Goal: Use online tool/utility: Utilize a website feature to perform a specific function

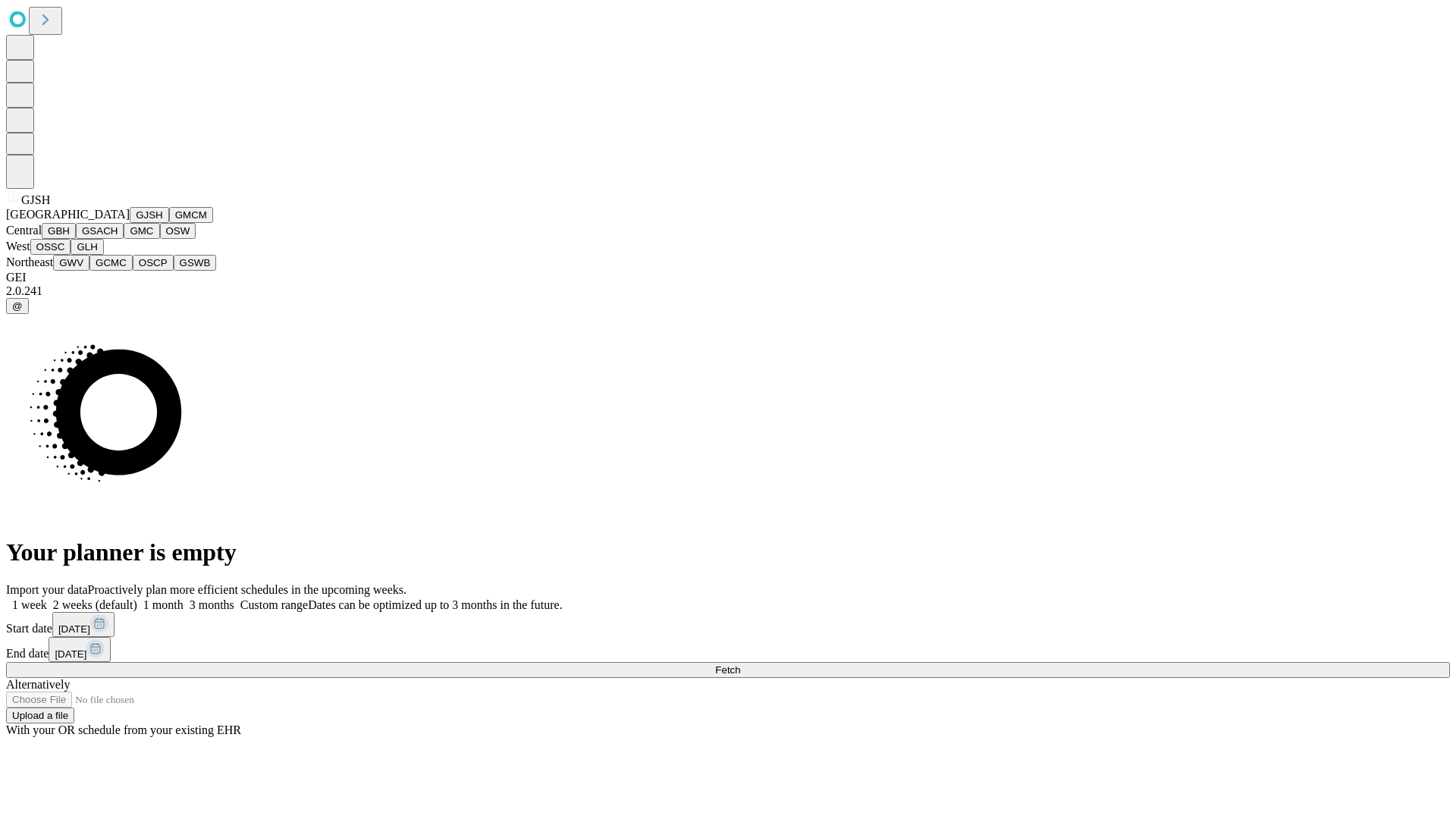
click at [130, 223] on button "GJSH" at bounding box center [149, 215] width 39 height 16
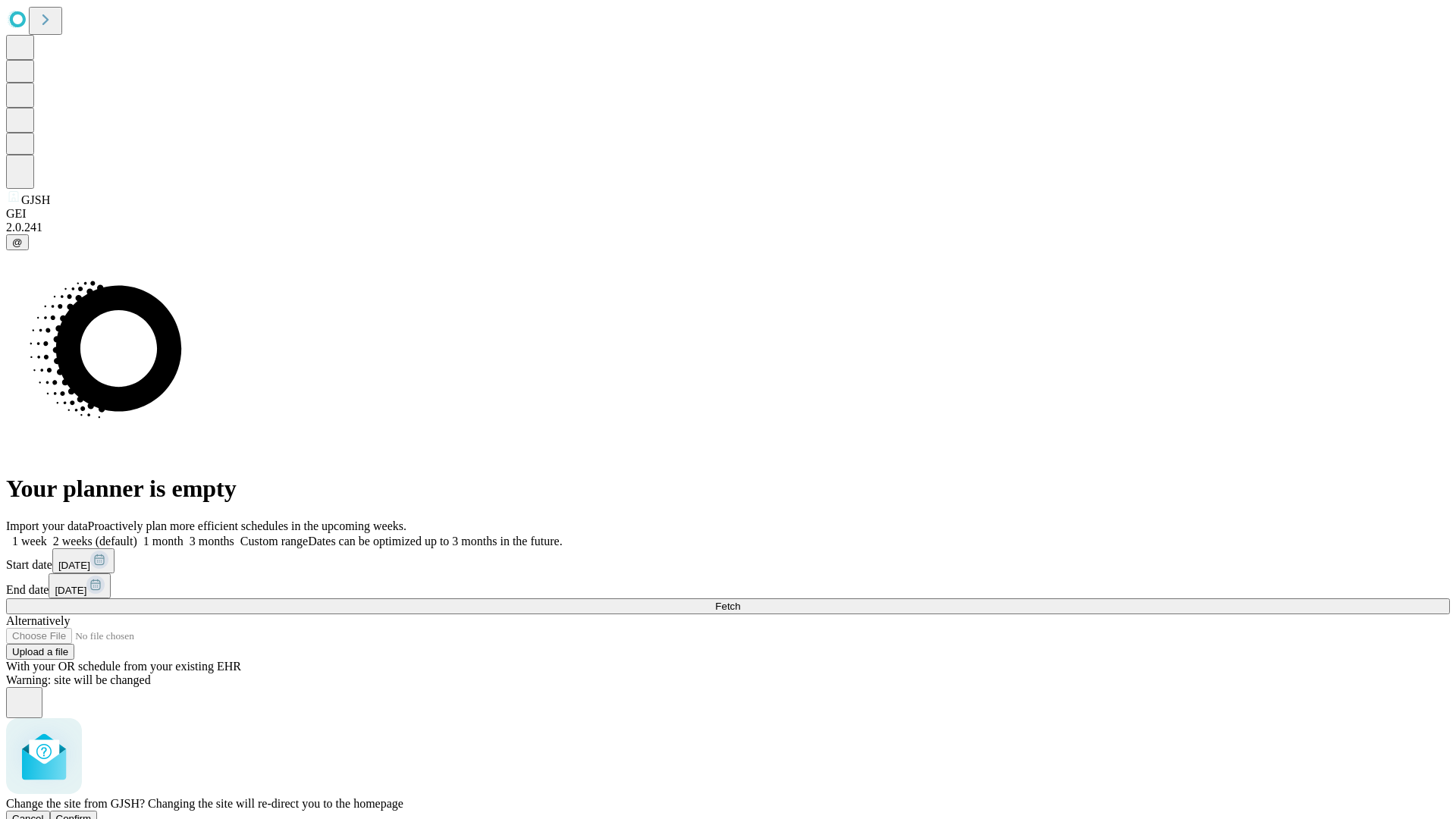
click at [92, 813] on span "Confirm" at bounding box center [74, 818] width 36 height 11
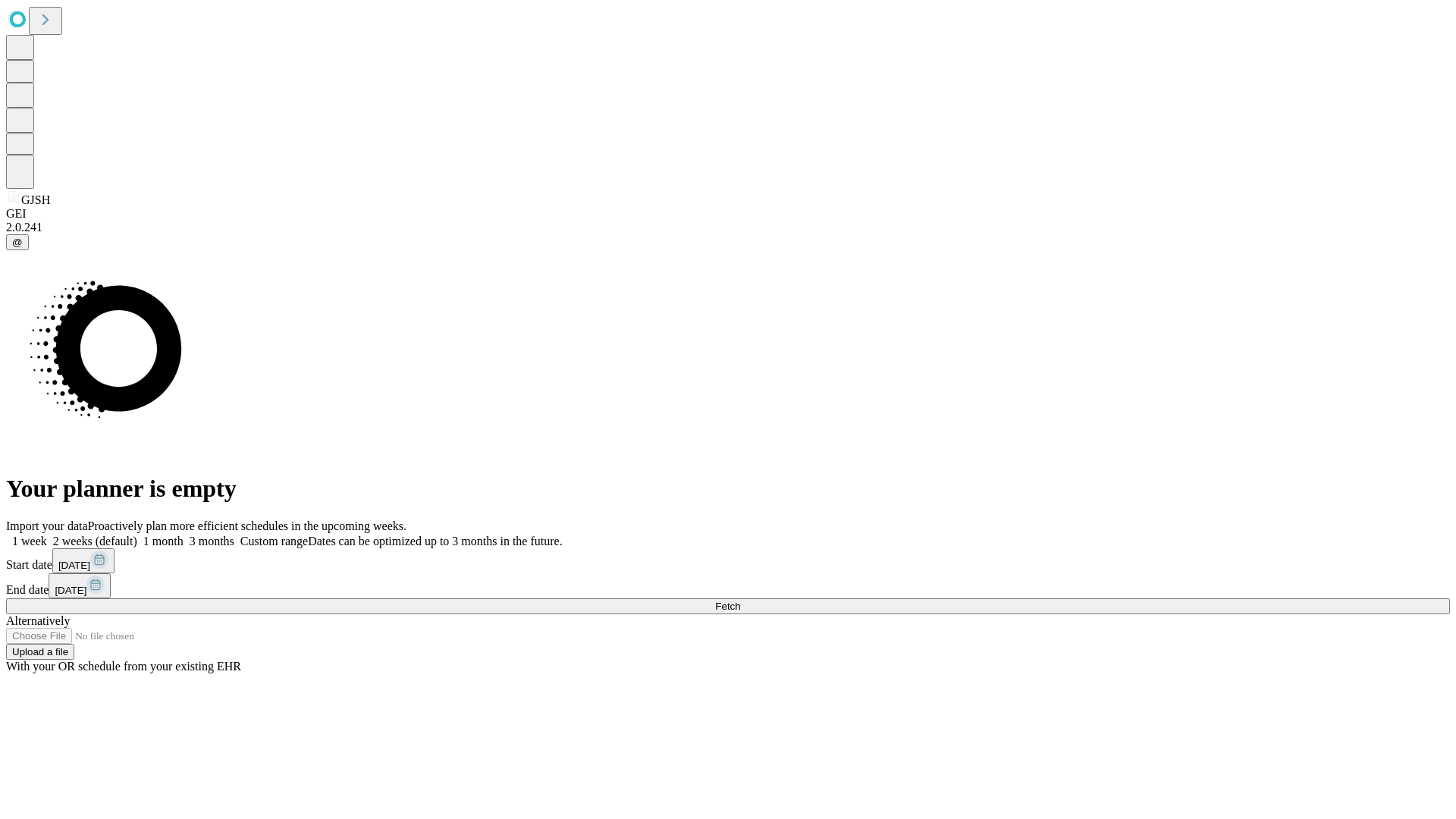
click at [137, 535] on label "2 weeks (default)" at bounding box center [92, 541] width 90 height 13
click at [741, 601] on span "Fetch" at bounding box center [728, 606] width 25 height 11
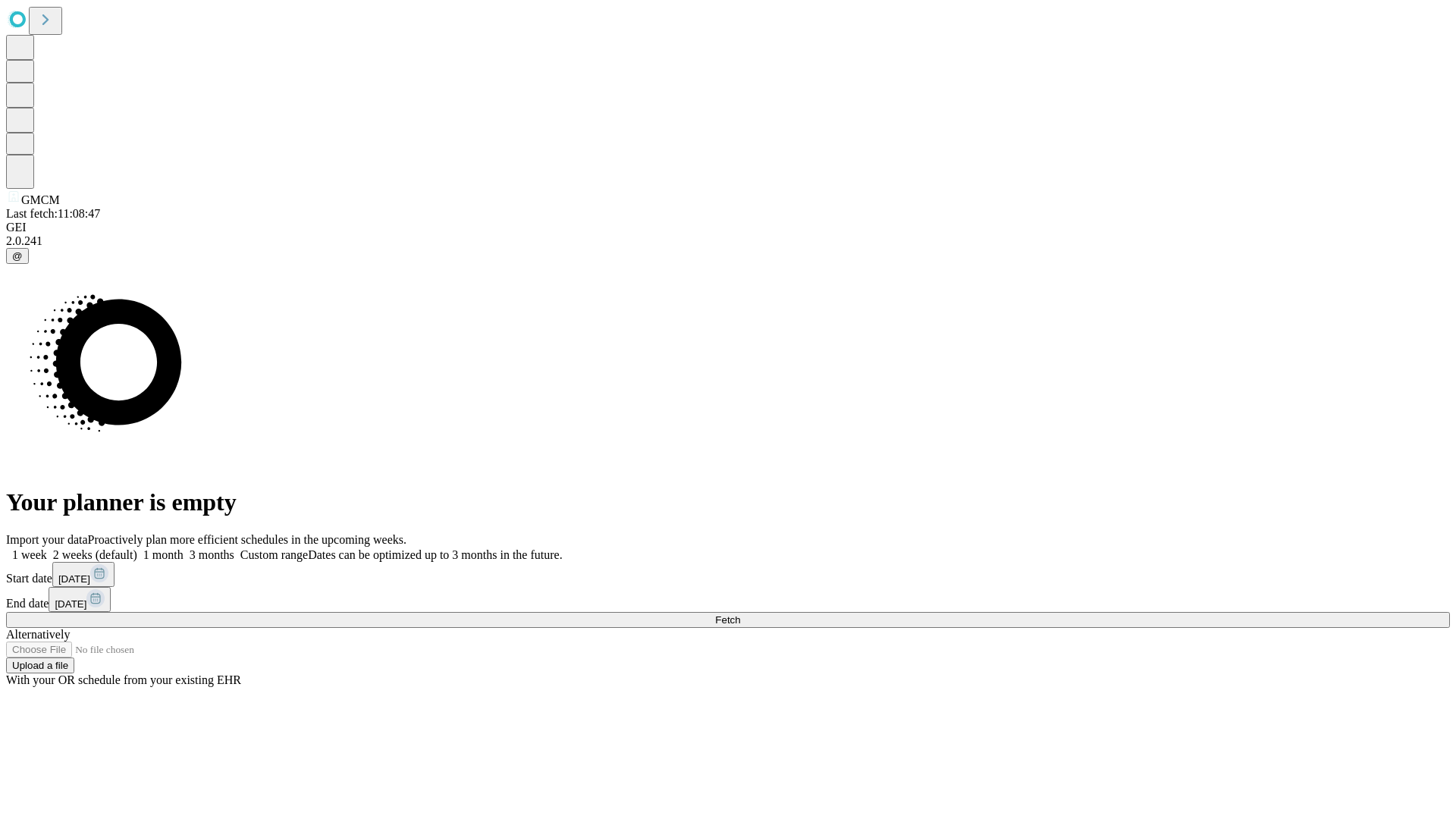
click at [137, 548] on label "2 weeks (default)" at bounding box center [92, 554] width 90 height 13
click at [741, 614] on span "Fetch" at bounding box center [728, 620] width 25 height 11
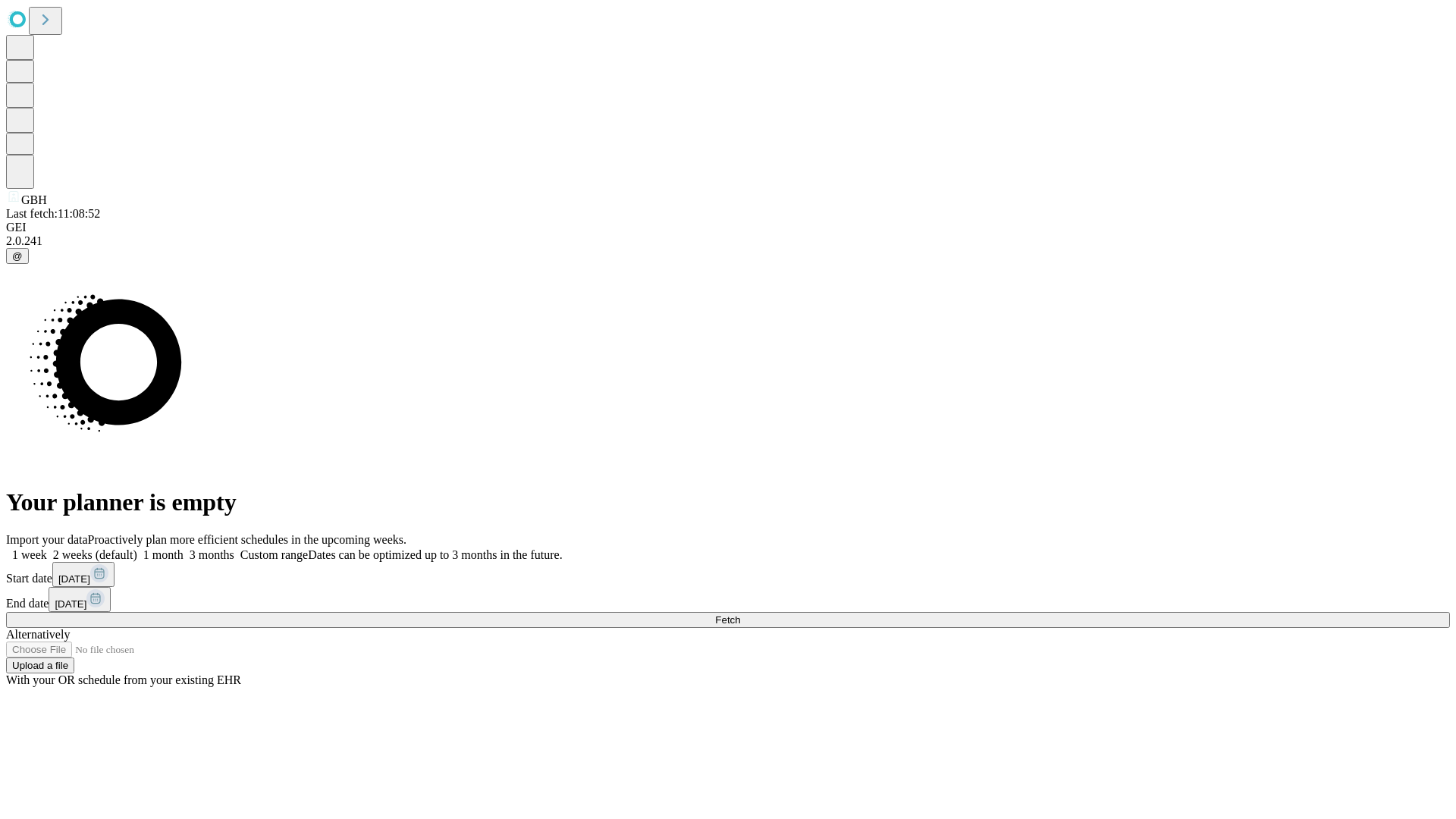
click at [137, 548] on label "2 weeks (default)" at bounding box center [92, 554] width 90 height 13
click at [741, 614] on span "Fetch" at bounding box center [728, 620] width 25 height 11
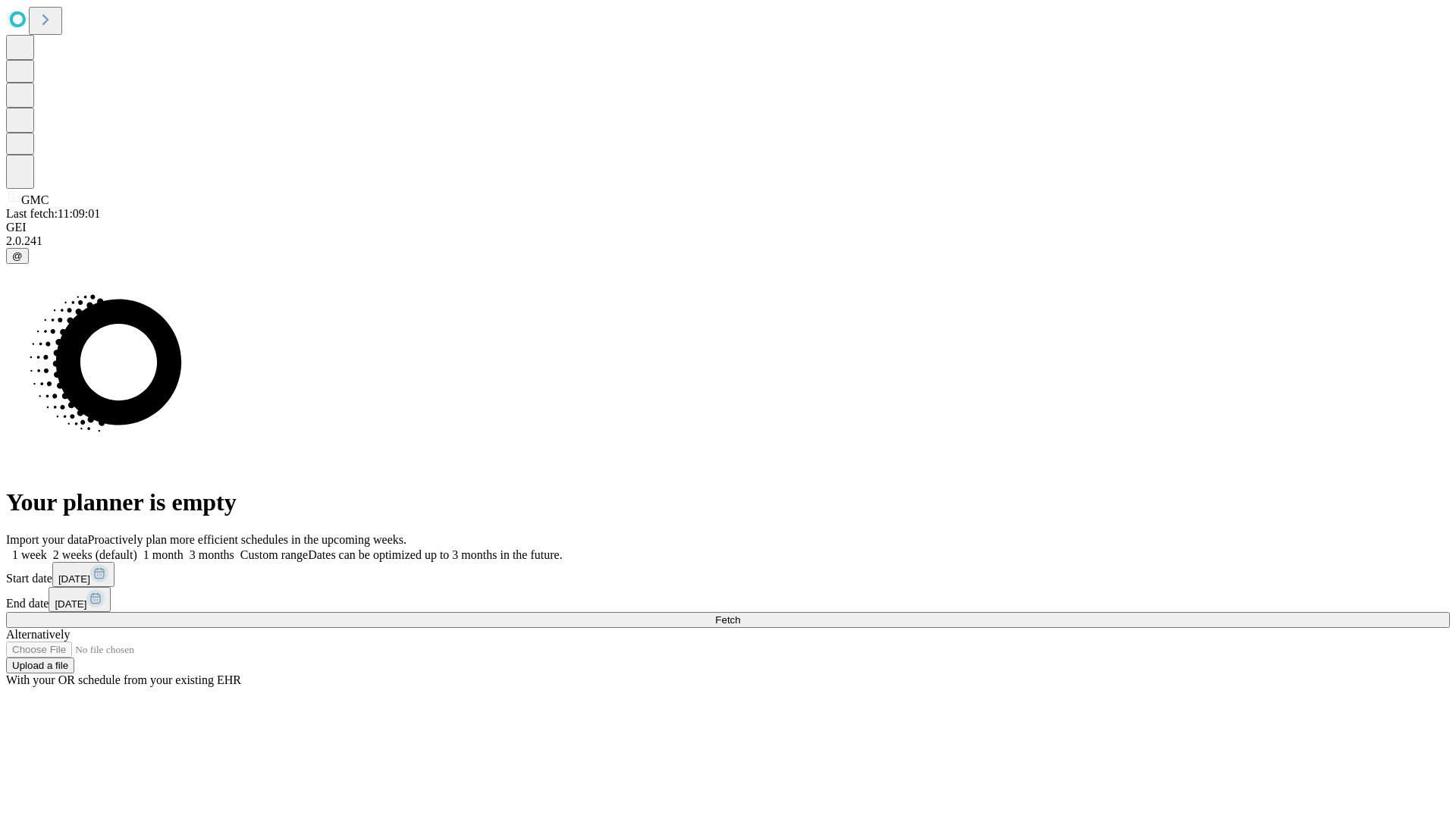
click at [137, 548] on label "2 weeks (default)" at bounding box center [92, 554] width 90 height 13
click at [741, 614] on span "Fetch" at bounding box center [728, 620] width 25 height 11
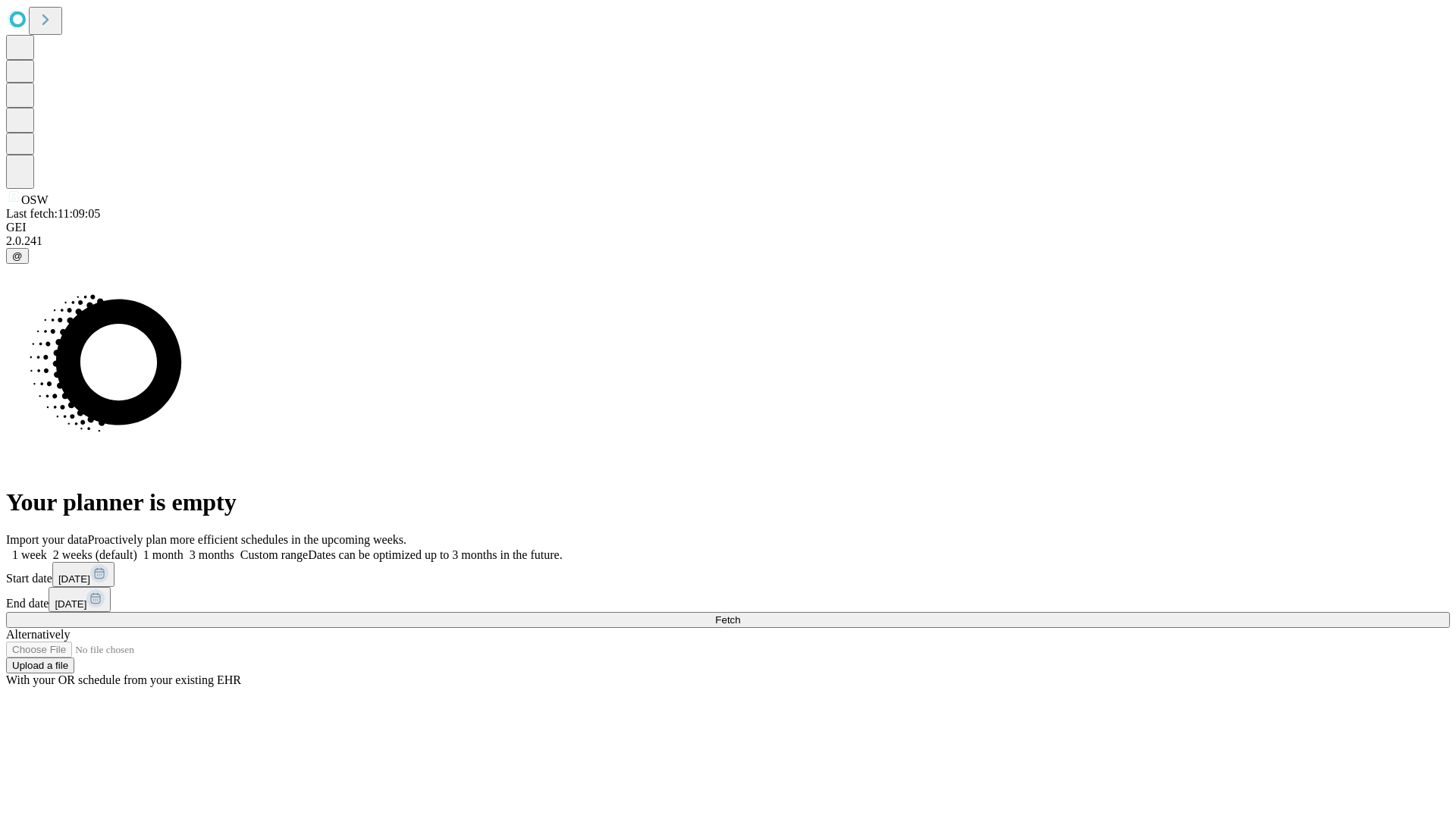
click at [137, 548] on label "2 weeks (default)" at bounding box center [92, 554] width 90 height 13
click at [741, 614] on span "Fetch" at bounding box center [728, 620] width 25 height 11
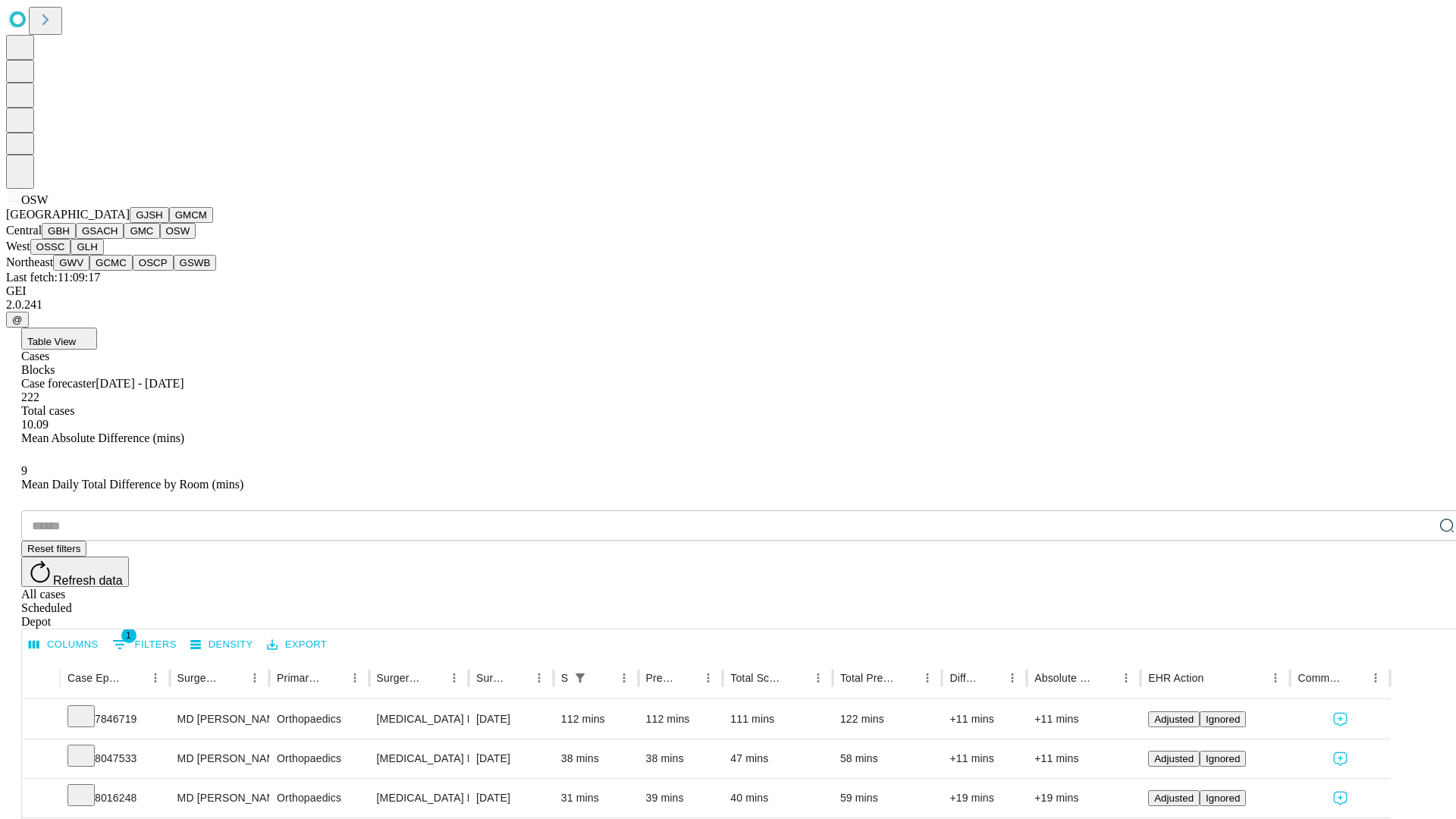
click at [71, 255] on button "OSSC" at bounding box center [51, 246] width 41 height 16
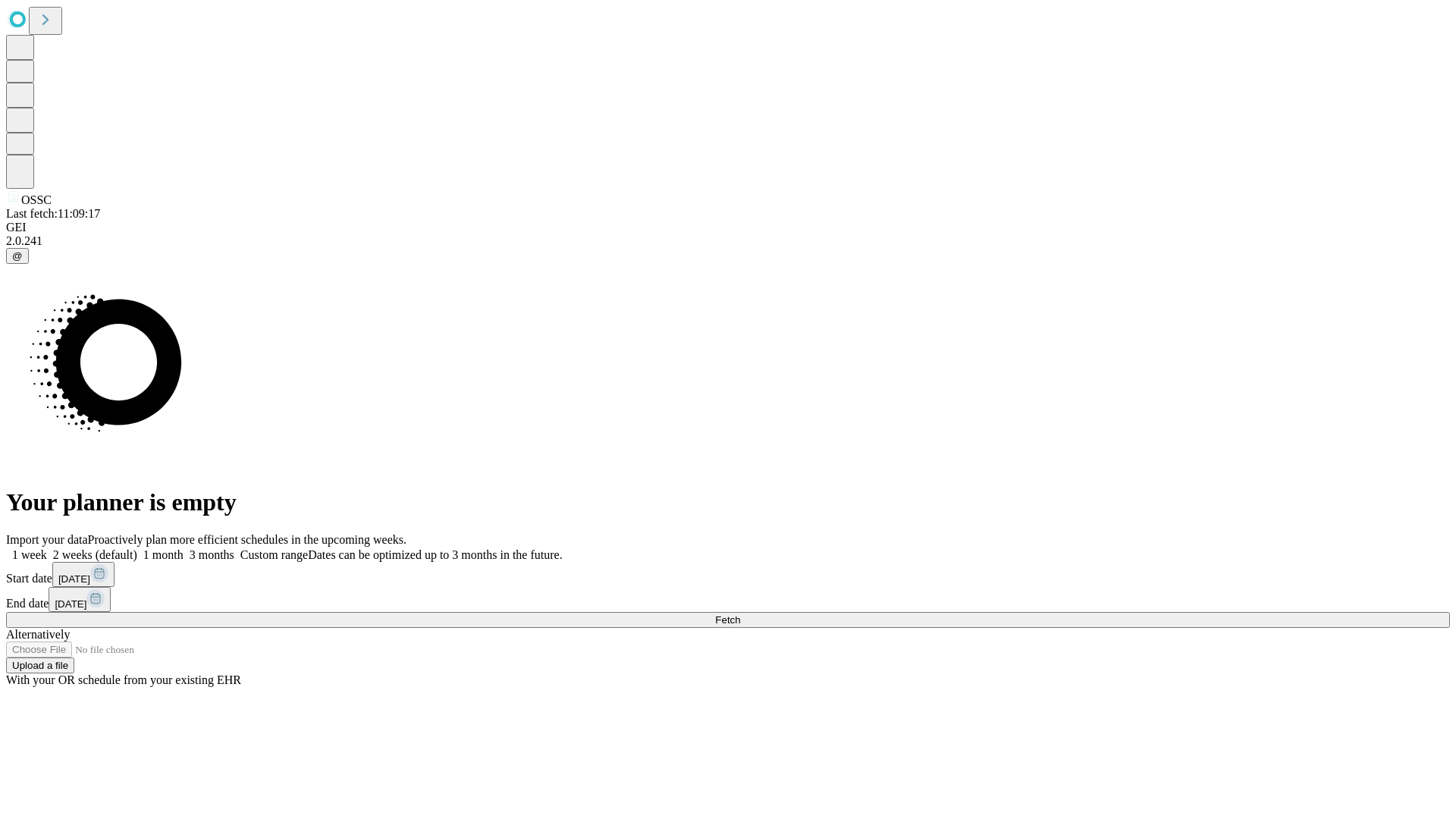
click at [137, 548] on label "2 weeks (default)" at bounding box center [92, 554] width 90 height 13
click at [741, 614] on span "Fetch" at bounding box center [728, 620] width 25 height 11
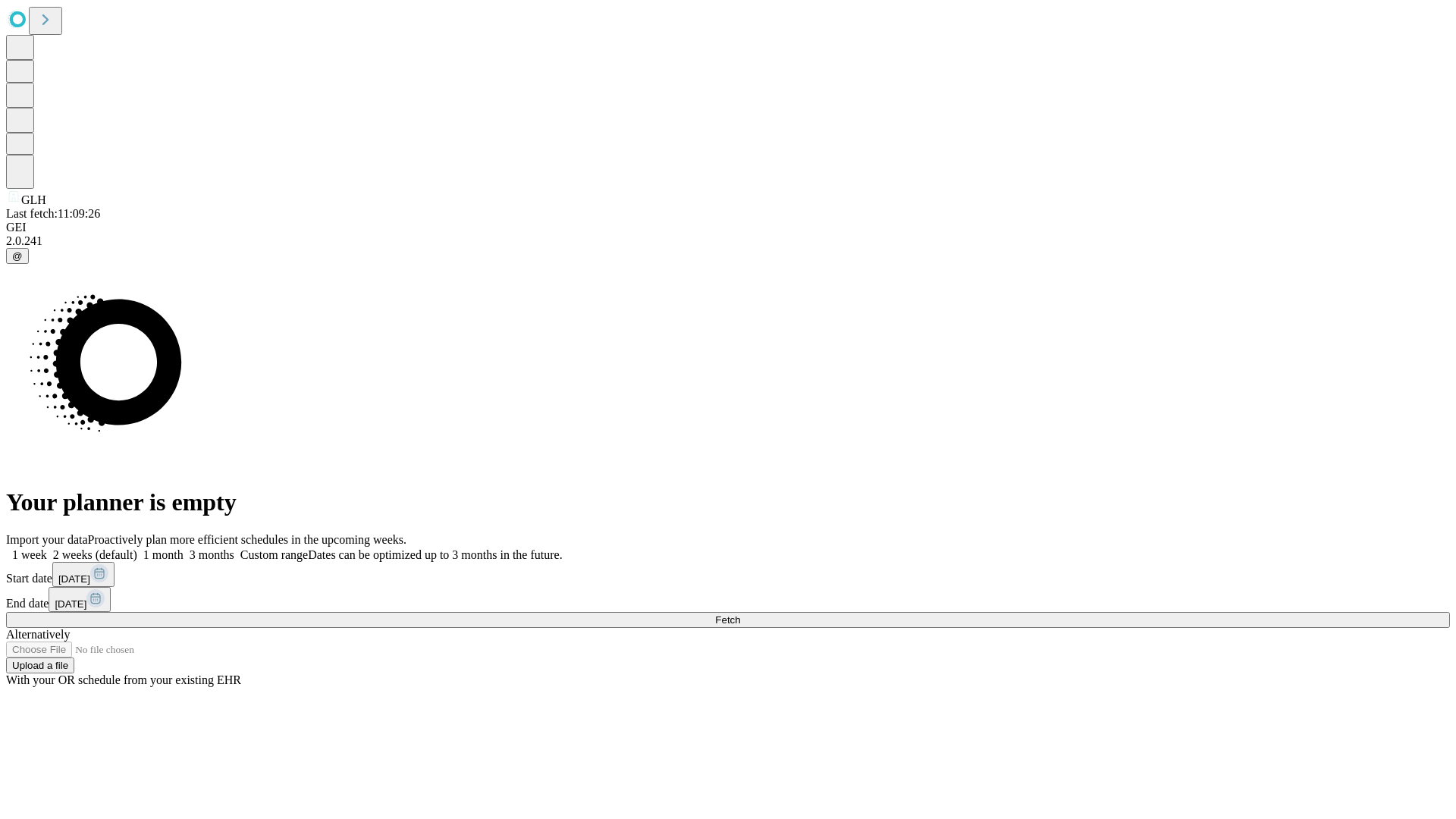
click at [137, 548] on label "2 weeks (default)" at bounding box center [92, 554] width 90 height 13
click at [741, 614] on span "Fetch" at bounding box center [728, 620] width 25 height 11
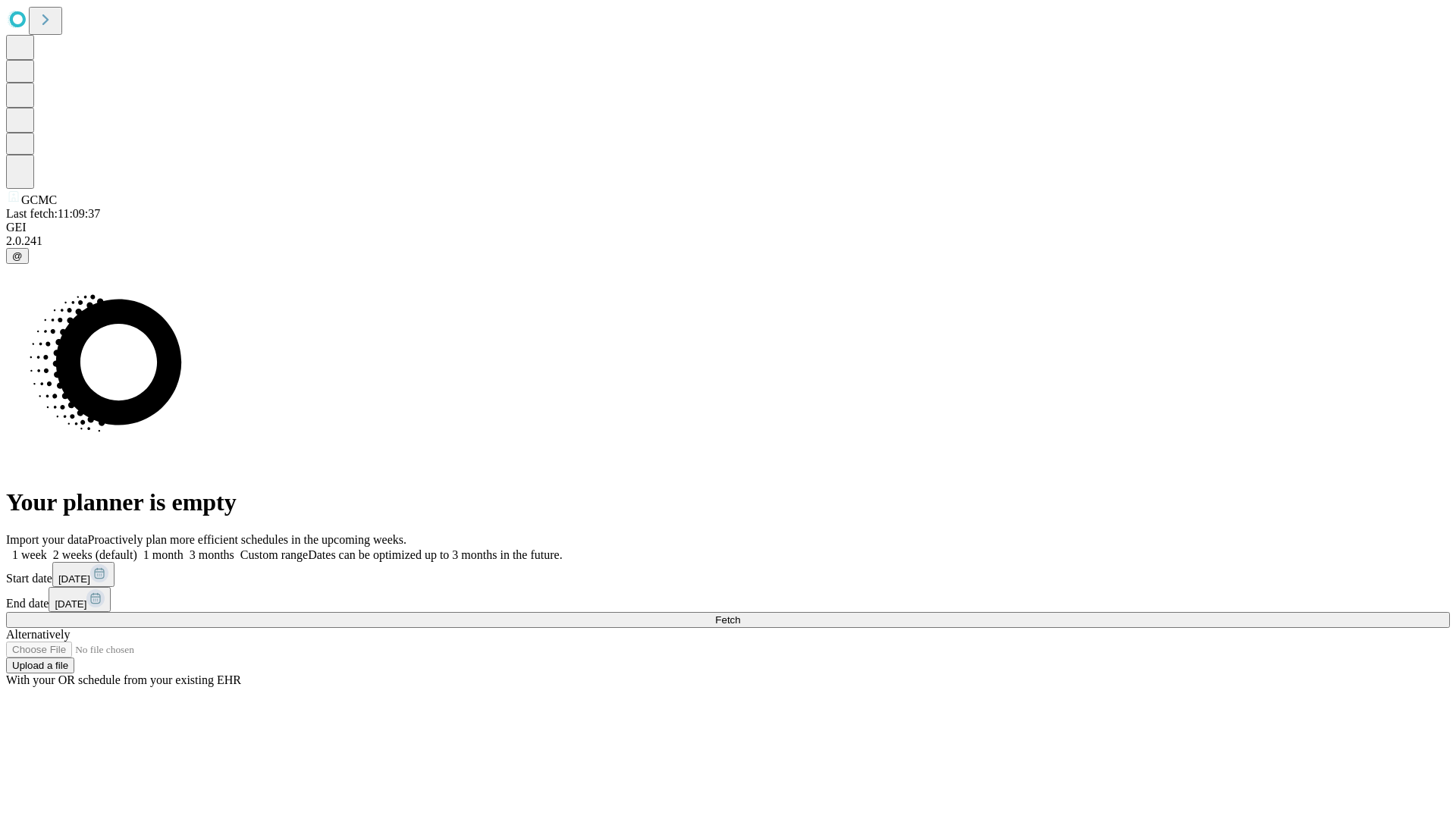
click at [137, 548] on label "2 weeks (default)" at bounding box center [92, 554] width 90 height 13
click at [741, 614] on span "Fetch" at bounding box center [728, 620] width 25 height 11
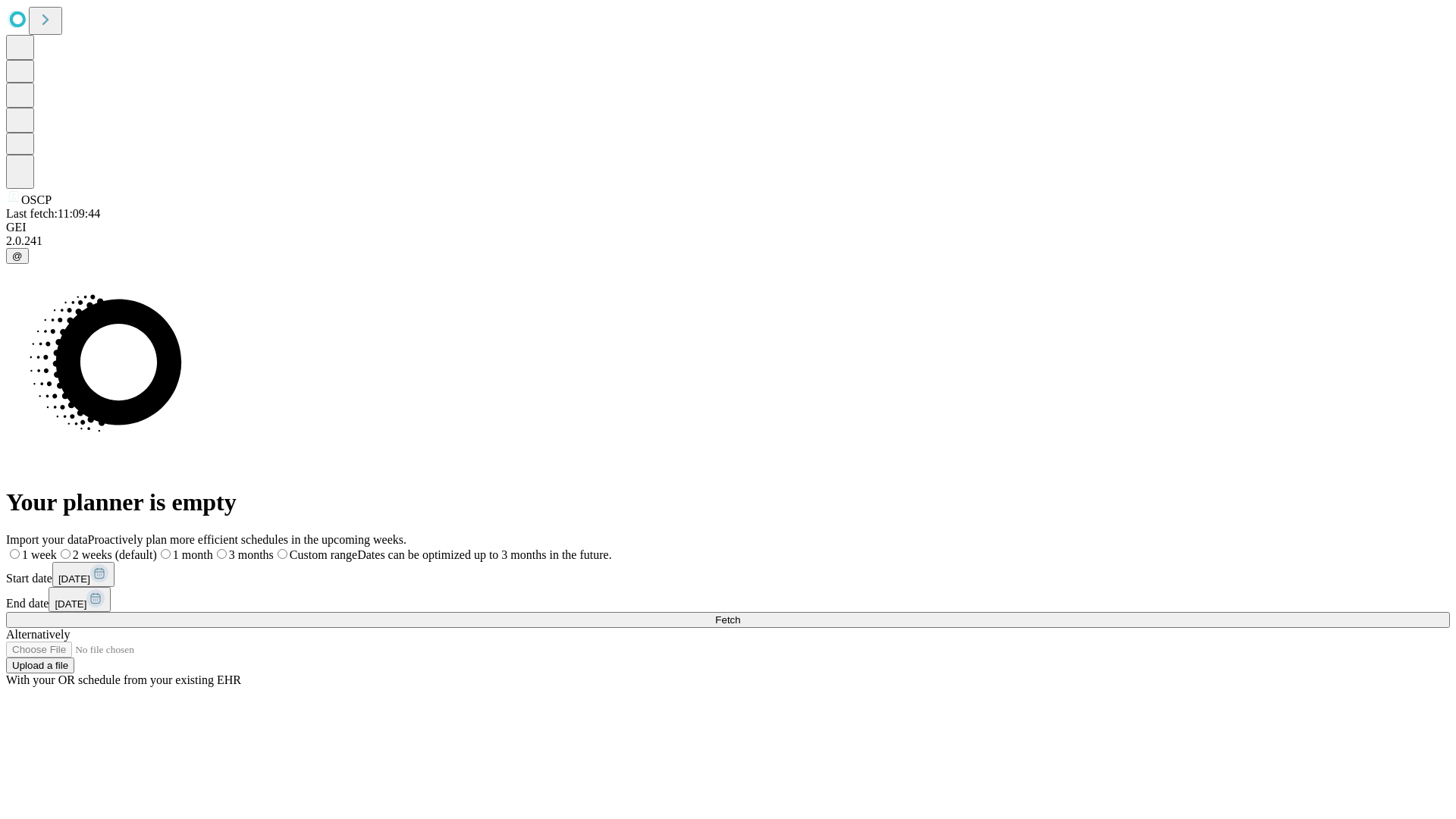
click at [157, 548] on label "2 weeks (default)" at bounding box center [107, 554] width 100 height 13
click at [741, 614] on span "Fetch" at bounding box center [728, 620] width 25 height 11
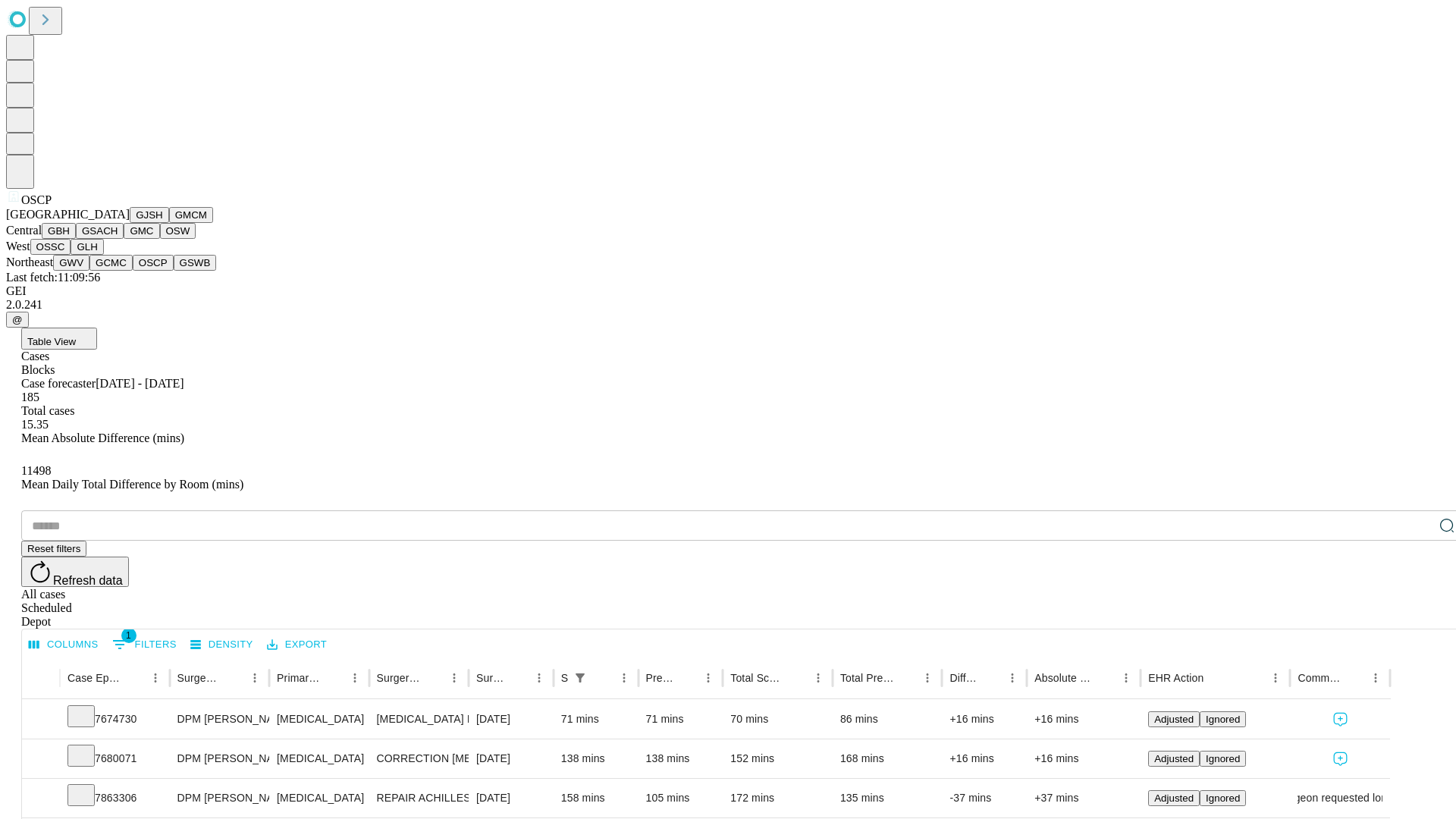
click at [174, 271] on button "GSWB" at bounding box center [195, 262] width 43 height 16
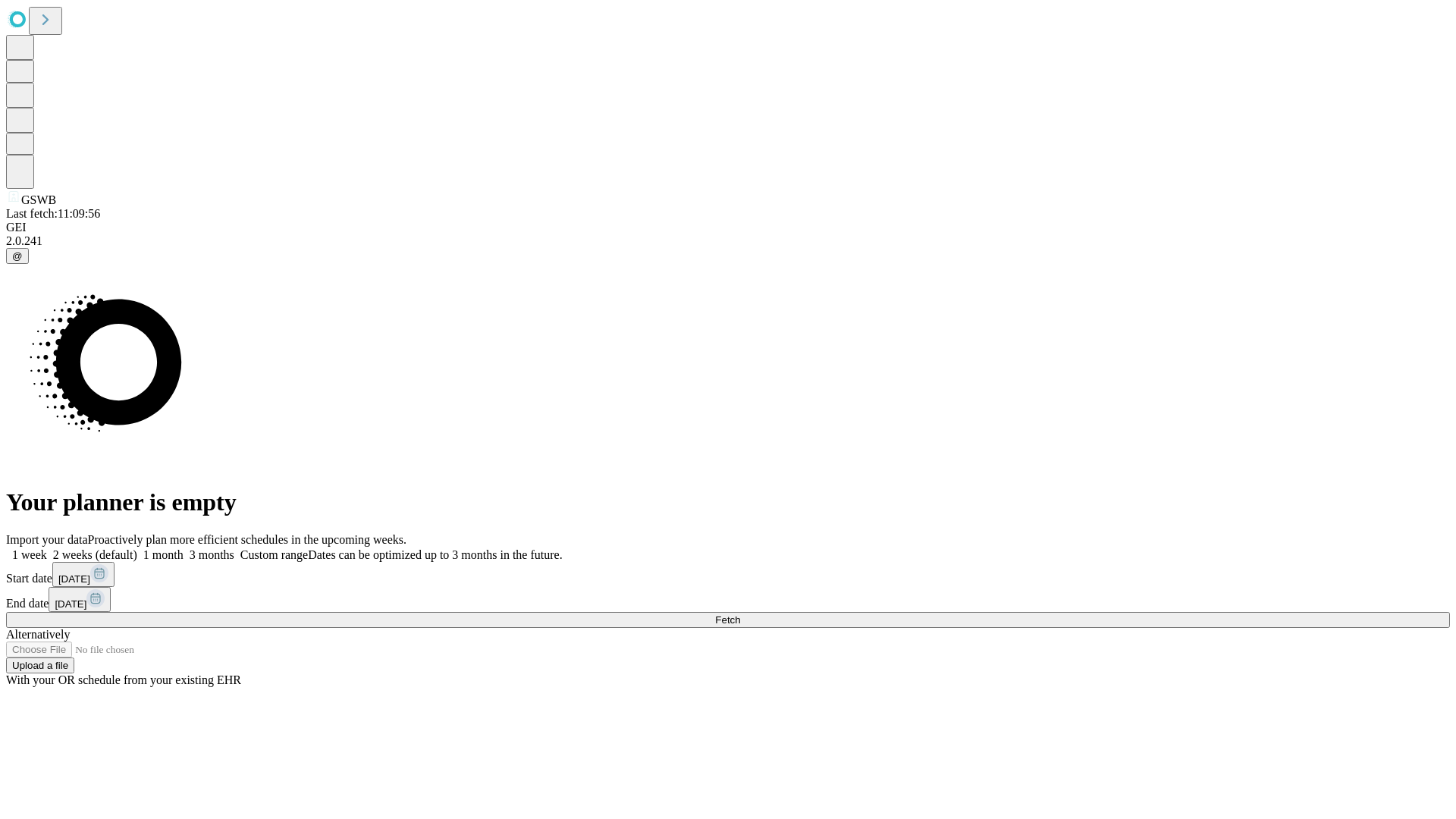
click at [137, 548] on label "2 weeks (default)" at bounding box center [92, 554] width 90 height 13
click at [741, 614] on span "Fetch" at bounding box center [728, 620] width 25 height 11
